Goal: Task Accomplishment & Management: Complete application form

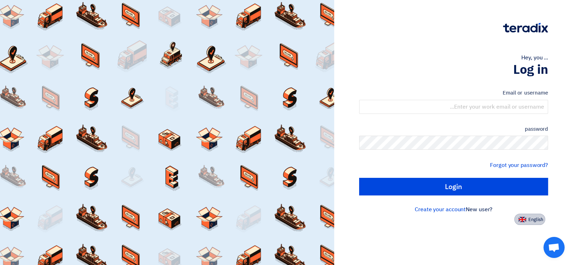
click at [536, 221] on font "English" at bounding box center [535, 219] width 15 height 7
type input "Sign in"
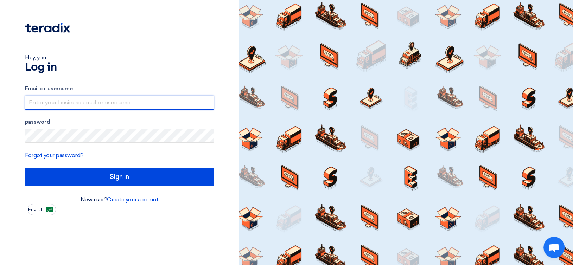
click at [69, 100] on input "text" at bounding box center [119, 103] width 189 height 14
type input "[EMAIL_ADDRESS][DOMAIN_NAME]"
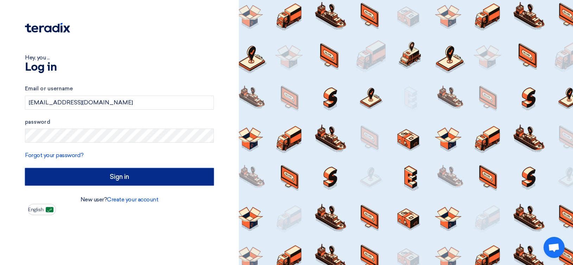
click at [123, 174] on input "Sign in" at bounding box center [119, 177] width 189 height 18
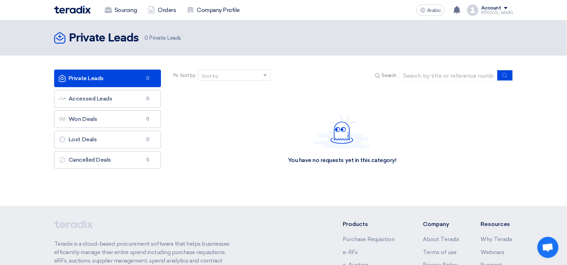
click at [255, 129] on div "You have no requests yet in this category!" at bounding box center [342, 138] width 341 height 105
click at [118, 98] on link "Accessed Leads Accessed Leads 0" at bounding box center [107, 99] width 107 height 18
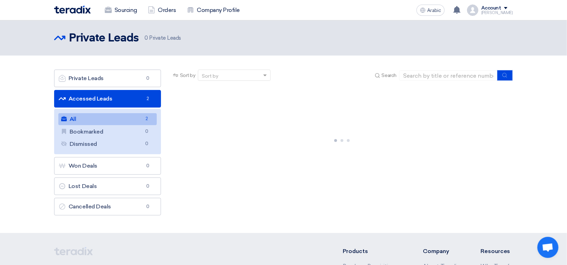
click at [111, 120] on link "All All 2" at bounding box center [107, 119] width 98 height 12
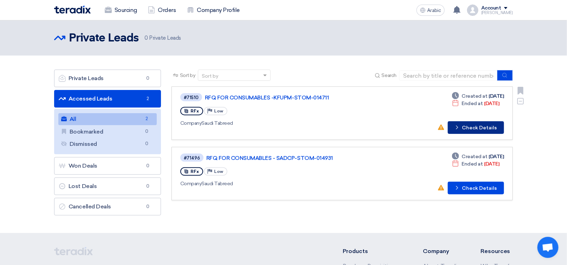
click at [465, 127] on font "Check Details" at bounding box center [479, 128] width 35 height 6
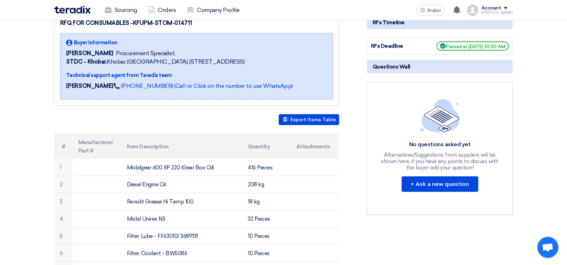
scroll to position [105, 0]
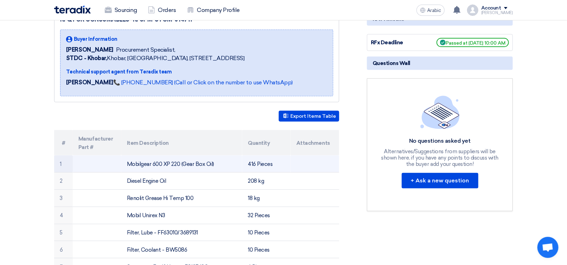
click at [142, 163] on font "Mobilgear 600 XP 220 (Gear Box Oil)" at bounding box center [170, 164] width 87 height 6
click at [253, 163] on font "416 Pieces" at bounding box center [260, 164] width 25 height 6
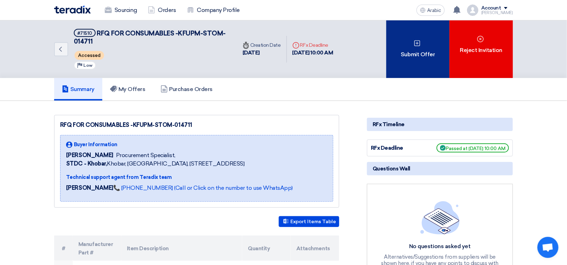
click at [420, 50] on font "Submit Offer" at bounding box center [418, 54] width 34 height 8
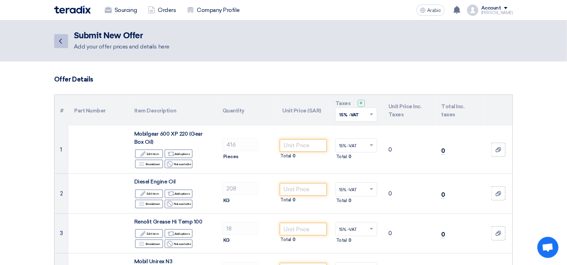
click at [60, 40] on icon "Back" at bounding box center [60, 41] width 8 height 8
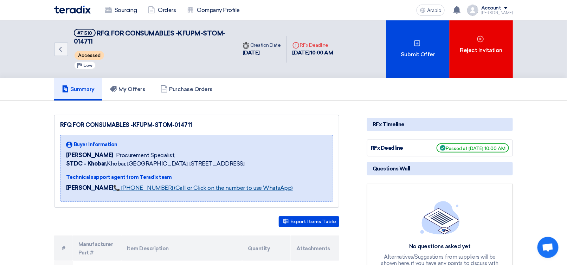
click at [124, 185] on font "📞 [PHONE_NUMBER] (Call or Click on the number to use WhatsApp)" at bounding box center [203, 188] width 180 height 7
